Goal: Task Accomplishment & Management: Manage account settings

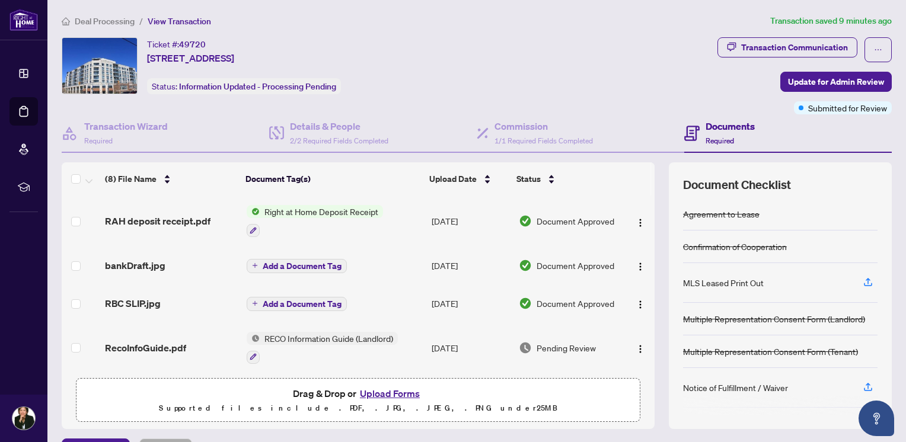
click at [322, 207] on span "Right at Home Deposit Receipt" at bounding box center [321, 211] width 123 height 13
click at [346, 186] on th "Document Tag(s)" at bounding box center [333, 178] width 184 height 33
click at [162, 219] on span "RAH deposit receipt.pdf" at bounding box center [158, 221] width 106 height 14
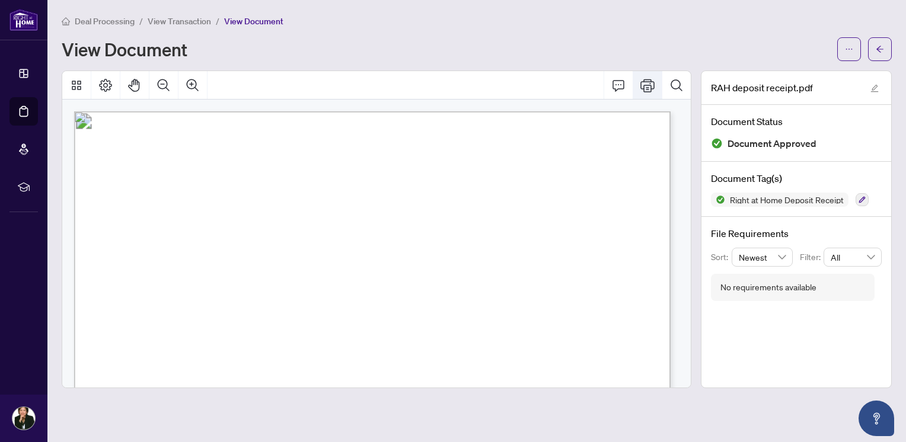
click at [651, 84] on icon "Print" at bounding box center [647, 85] width 14 height 14
click at [73, 78] on icon "Thumbnails" at bounding box center [76, 85] width 14 height 14
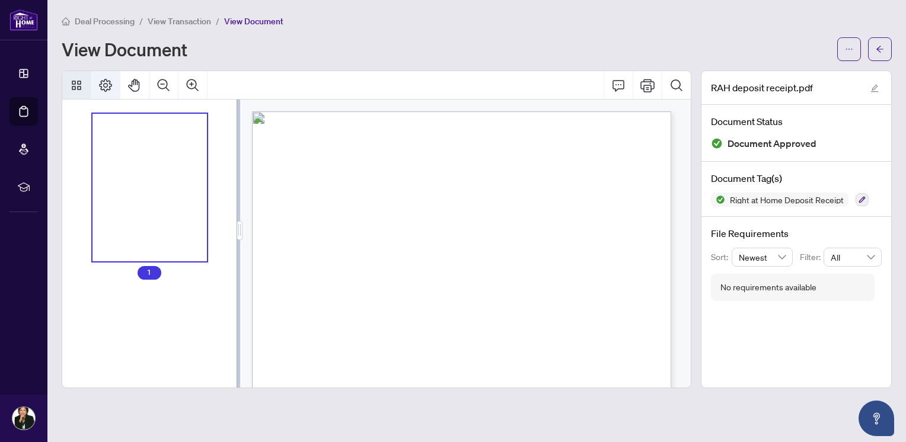
click at [108, 82] on icon "Page Layout" at bounding box center [105, 85] width 14 height 14
click at [875, 89] on icon "edit" at bounding box center [874, 88] width 8 height 8
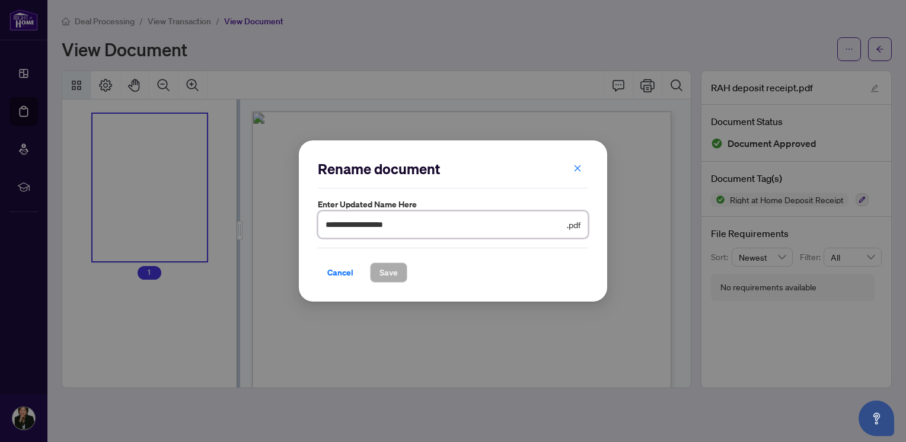
click at [435, 229] on input "**********" at bounding box center [444, 224] width 239 height 13
click at [623, 39] on div "**********" at bounding box center [453, 221] width 906 height 442
click at [577, 165] on icon "close" at bounding box center [577, 168] width 8 height 8
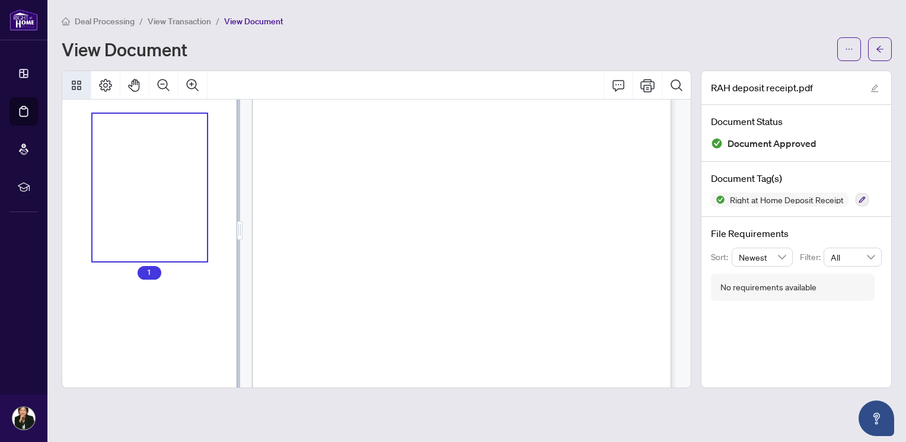
scroll to position [277, 0]
click at [883, 49] on icon "arrow-left" at bounding box center [880, 49] width 8 height 8
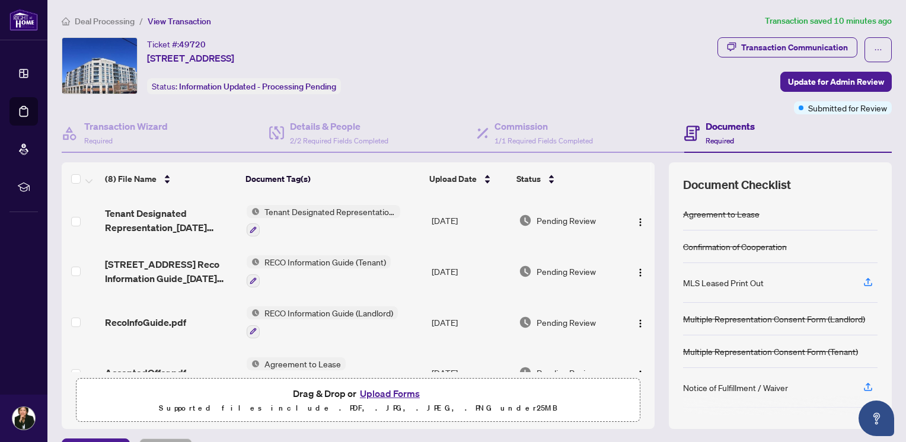
scroll to position [202, 0]
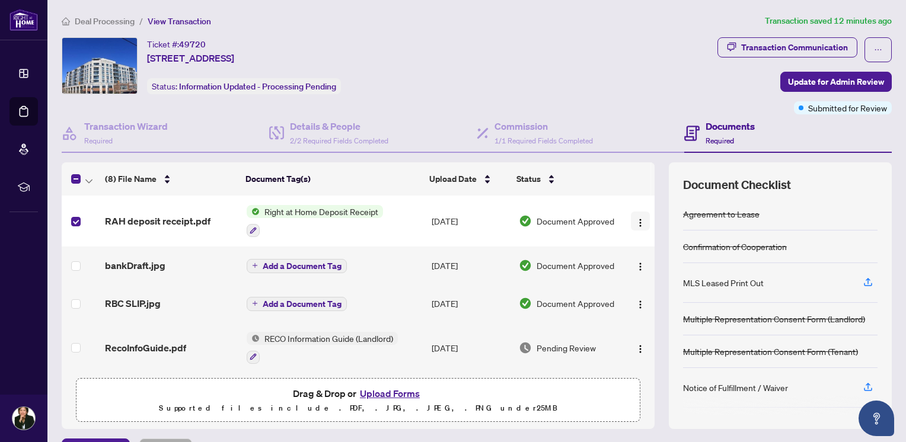
click at [635, 221] on img "button" at bounding box center [639, 222] width 9 height 9
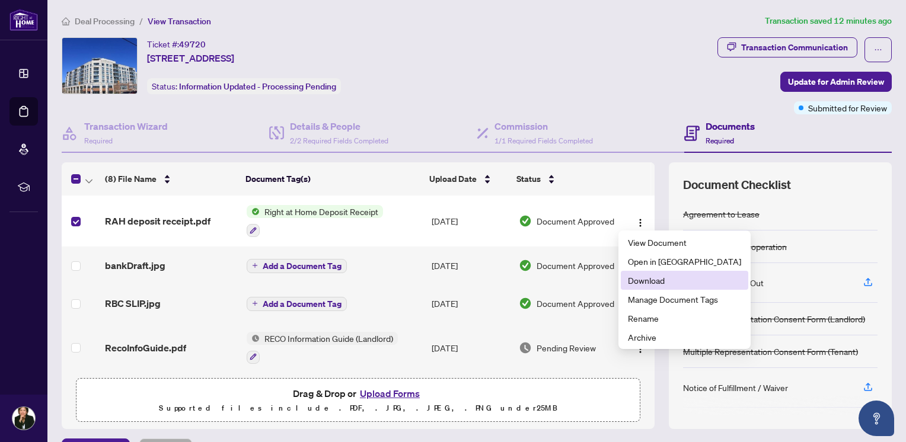
click at [651, 274] on span "Download" at bounding box center [684, 280] width 113 height 13
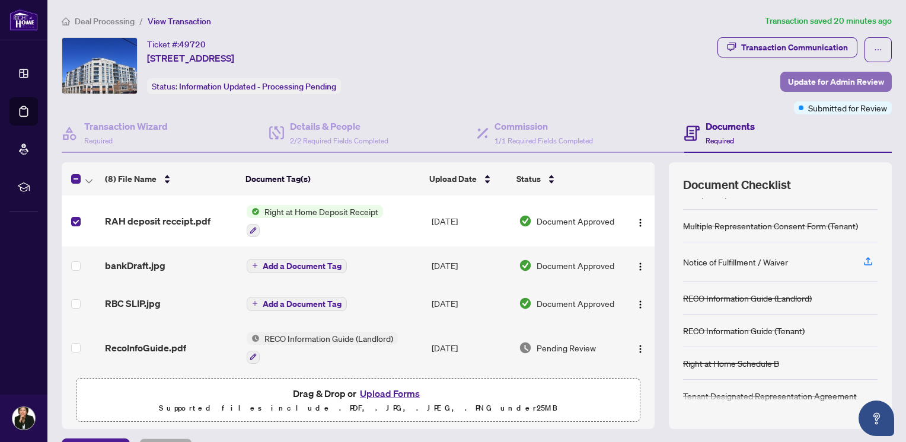
click at [807, 79] on span "Update for Admin Review" at bounding box center [836, 81] width 96 height 19
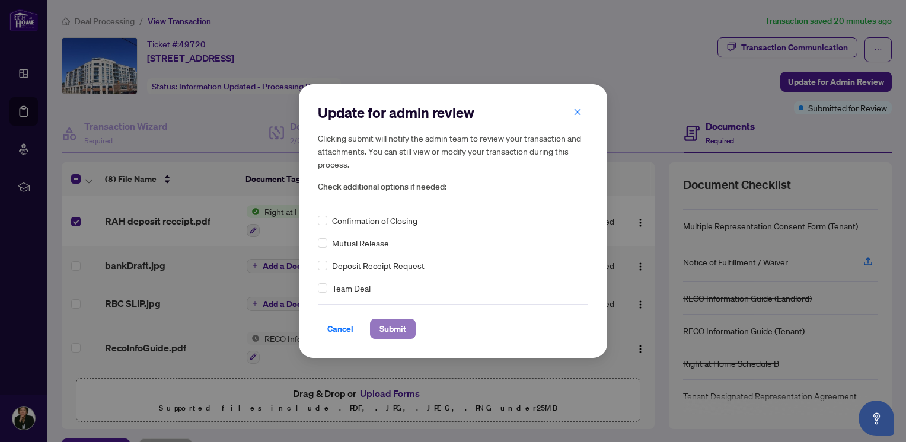
click at [391, 326] on span "Submit" at bounding box center [392, 329] width 27 height 19
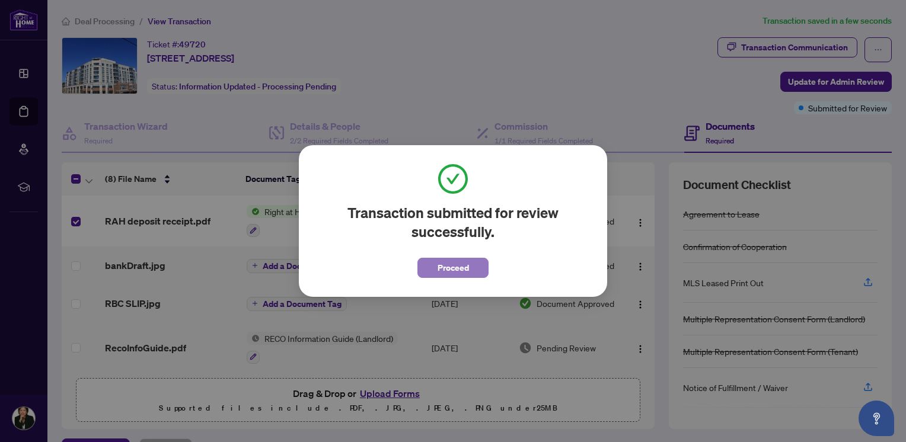
click at [474, 264] on button "Proceed" at bounding box center [452, 268] width 71 height 20
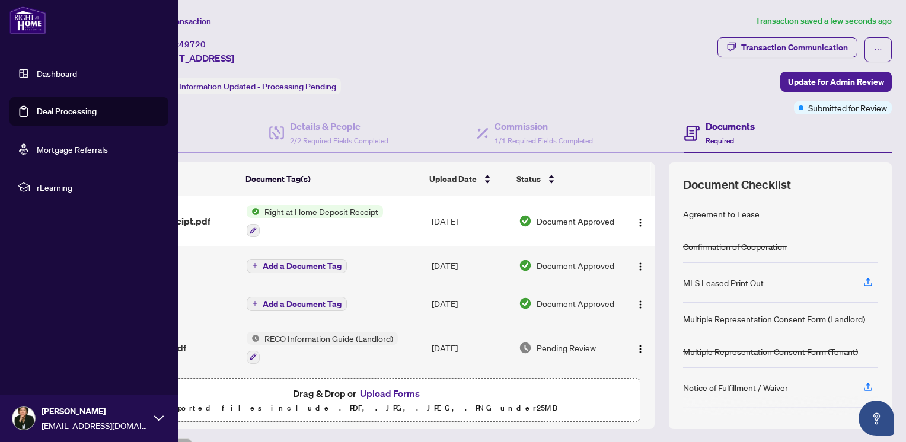
click at [56, 74] on link "Dashboard" at bounding box center [57, 73] width 40 height 11
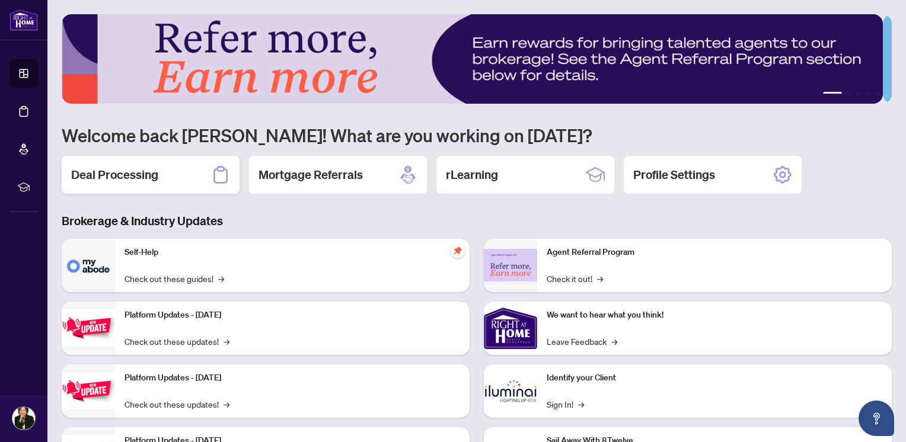
click at [126, 176] on h2 "Deal Processing" at bounding box center [114, 175] width 87 height 17
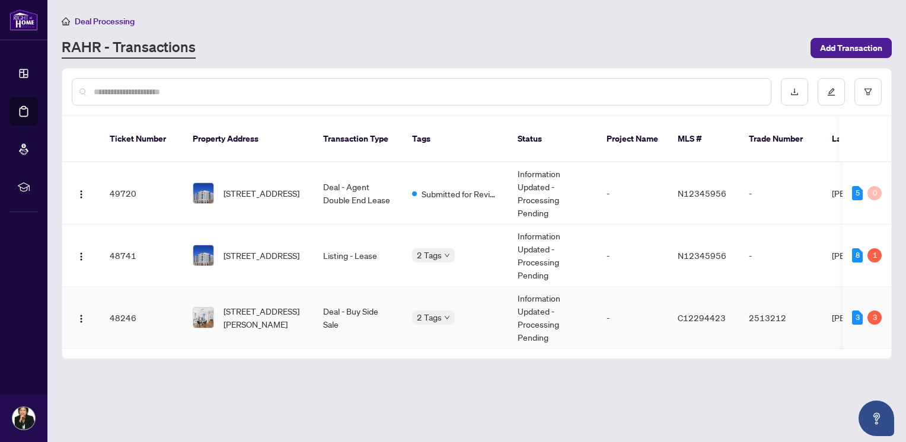
click at [122, 301] on td "48246" at bounding box center [141, 318] width 83 height 62
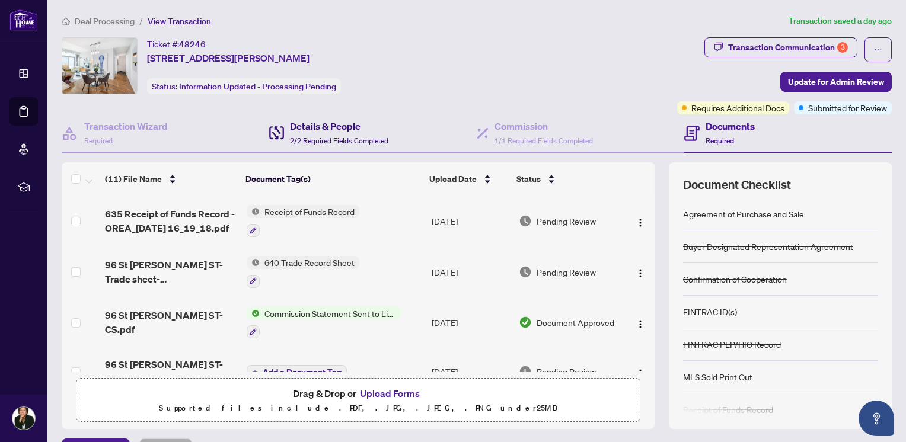
click at [295, 124] on h4 "Details & People" at bounding box center [339, 126] width 98 height 14
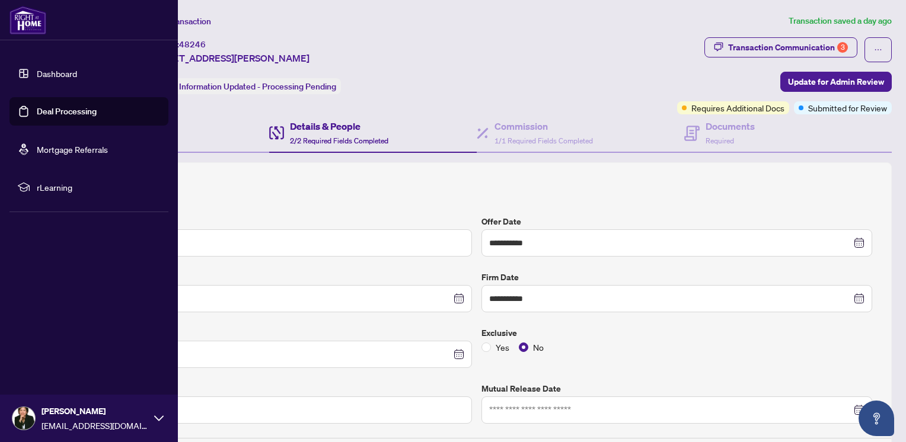
click at [25, 17] on img at bounding box center [27, 20] width 37 height 28
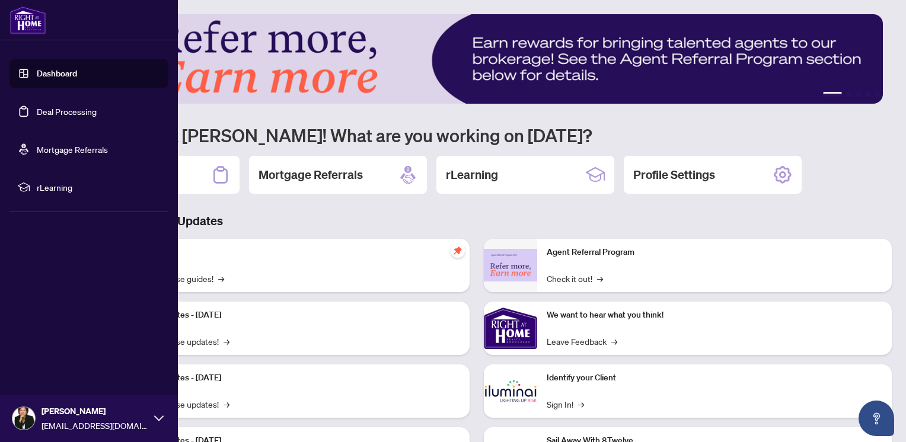
click at [64, 77] on link "Dashboard" at bounding box center [57, 73] width 40 height 11
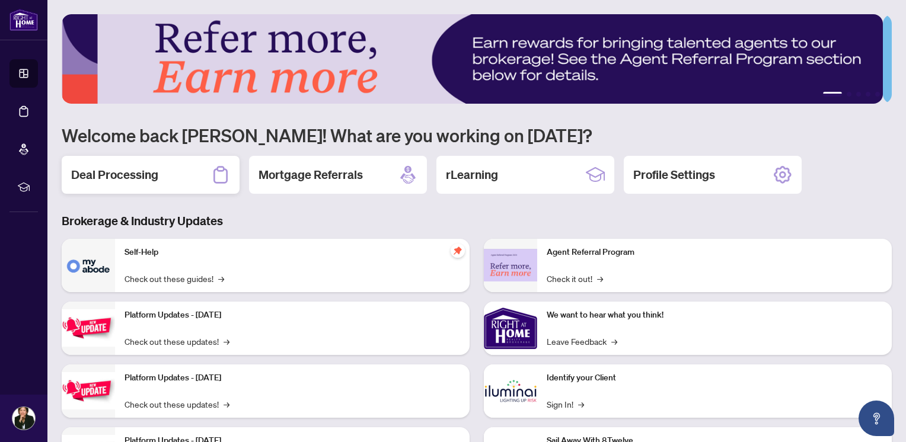
click at [140, 178] on h2 "Deal Processing" at bounding box center [114, 175] width 87 height 17
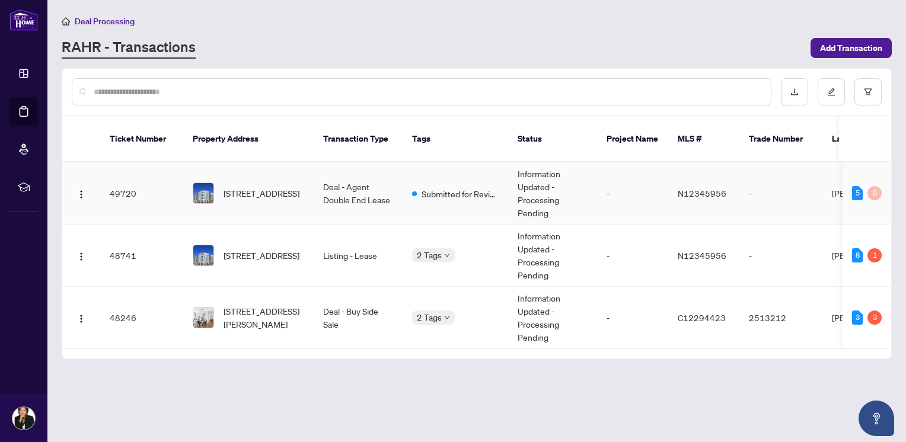
click at [120, 172] on td "49720" at bounding box center [141, 193] width 83 height 62
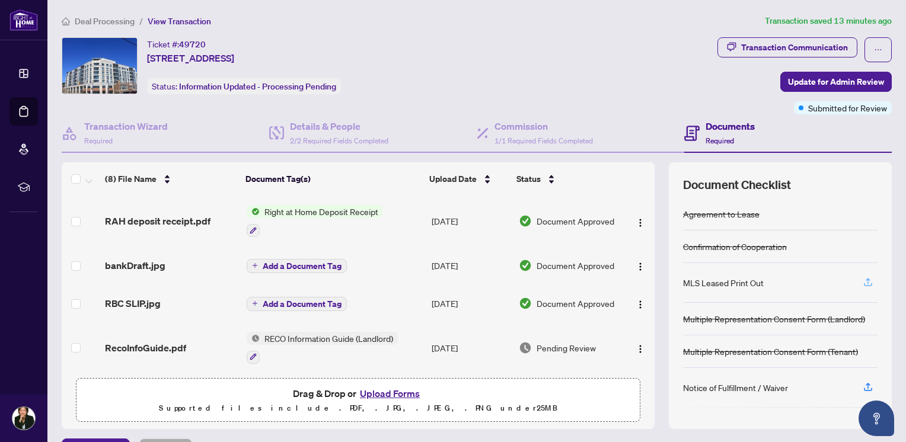
click at [863, 277] on icon "button" at bounding box center [868, 282] width 11 height 11
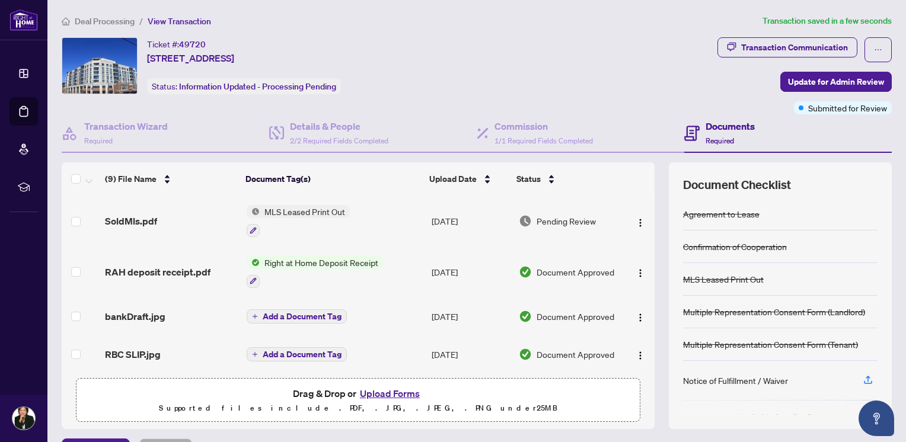
click at [299, 212] on span "MLS Leased Print Out" at bounding box center [305, 211] width 90 height 13
click at [279, 264] on span "MLS Leased Print Out" at bounding box center [287, 267] width 90 height 13
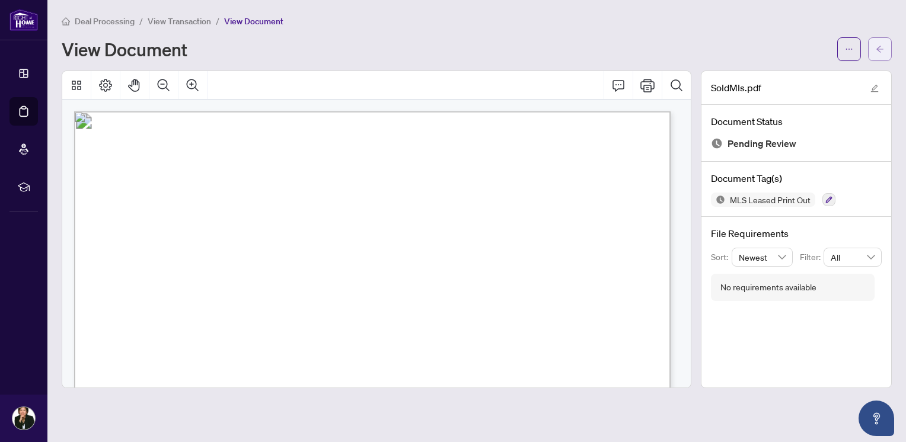
click at [881, 53] on span "button" at bounding box center [880, 49] width 8 height 19
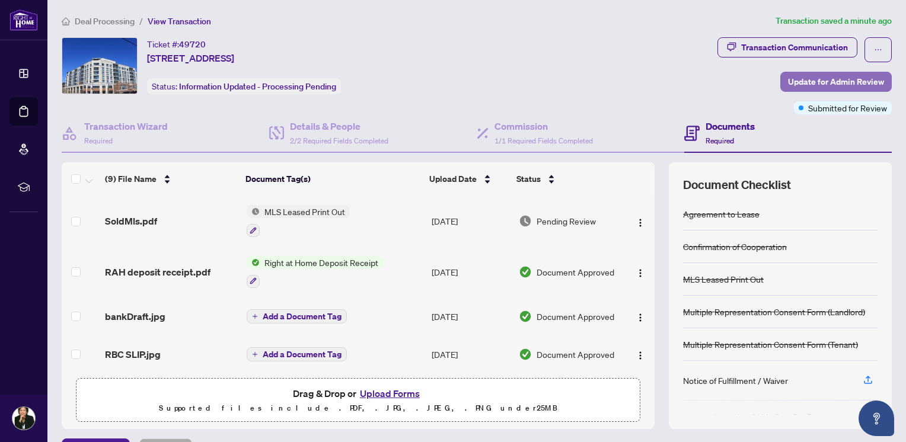
click at [834, 76] on span "Update for Admin Review" at bounding box center [836, 81] width 96 height 19
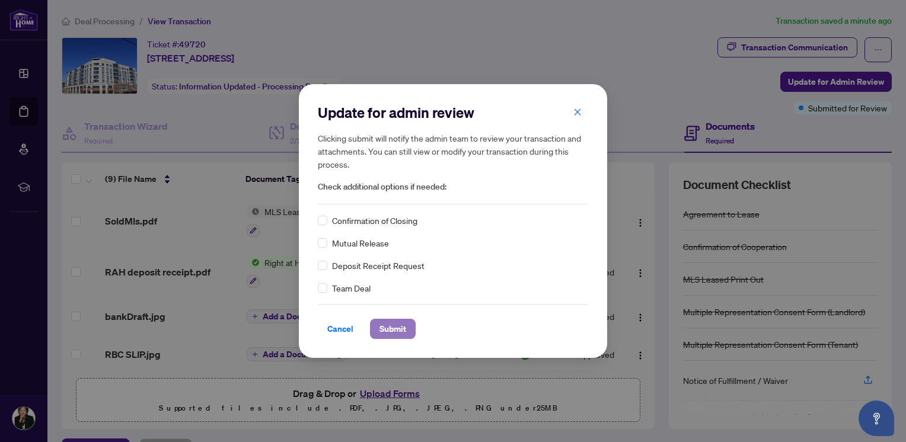
click at [401, 331] on button "Submit" at bounding box center [393, 329] width 46 height 20
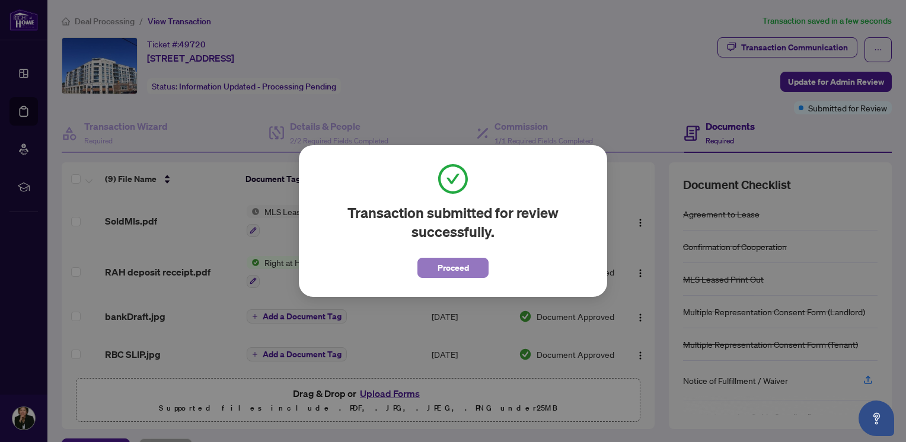
click at [454, 267] on span "Proceed" at bounding box center [452, 267] width 31 height 19
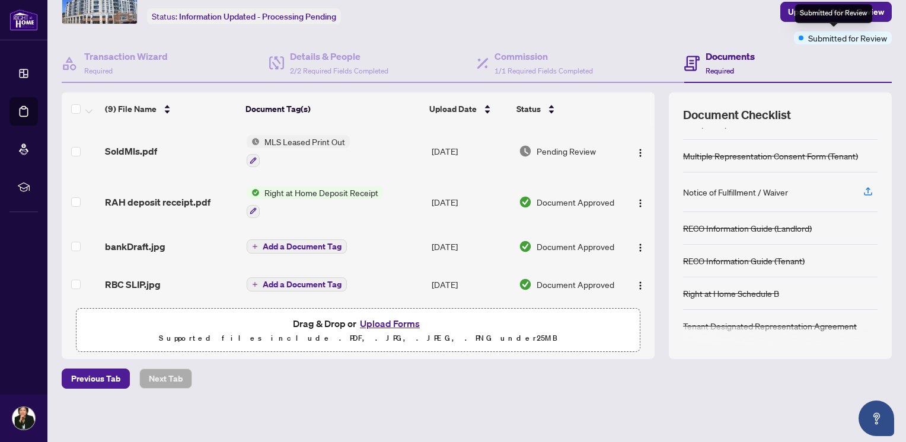
click at [839, 16] on div "Submitted for Review" at bounding box center [833, 13] width 77 height 19
click at [823, 10] on span "Update for Admin Review" at bounding box center [836, 11] width 96 height 19
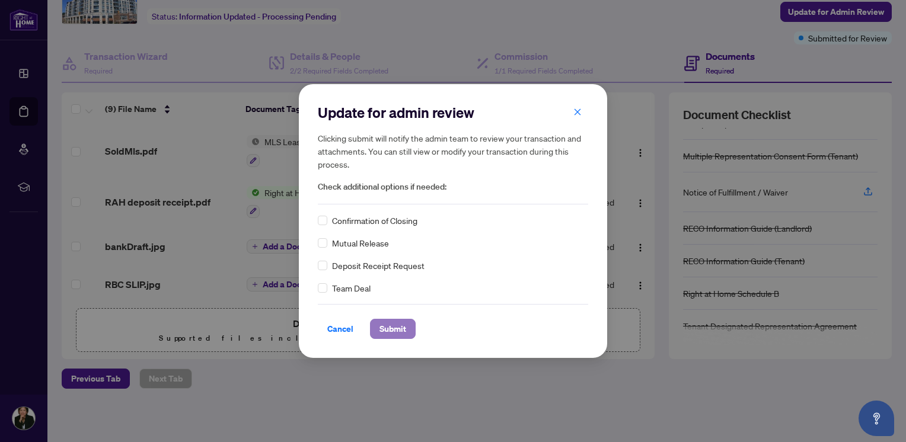
click at [389, 324] on span "Submit" at bounding box center [392, 329] width 27 height 19
